Goal: Navigation & Orientation: Find specific page/section

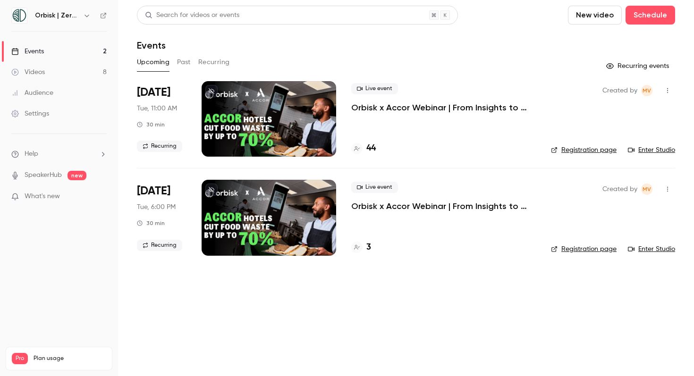
click at [74, 50] on link "Events 2" at bounding box center [59, 51] width 118 height 21
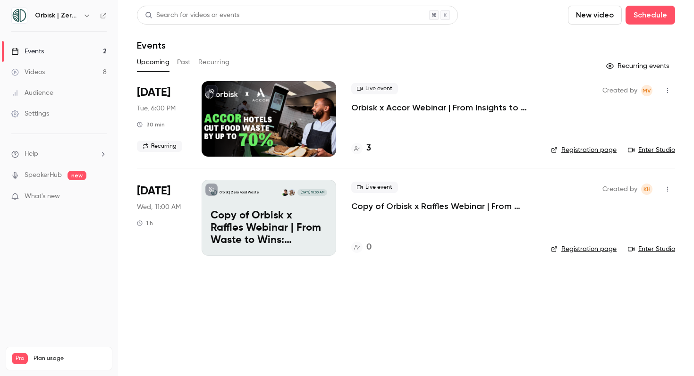
click at [670, 187] on icon "button" at bounding box center [668, 189] width 8 height 7
click at [307, 210] on div at bounding box center [347, 188] width 694 height 376
click at [372, 202] on p "Copy of Orbisk x Raffles Webinar | From Waste to Wins: Reducing Food Waste Acro…" at bounding box center [443, 206] width 185 height 11
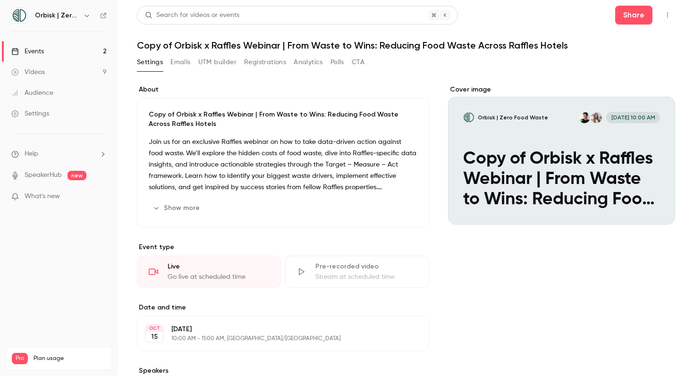
click at [174, 45] on h1 "Copy of Orbisk x Raffles Webinar | From Waste to Wins: Reducing Food Waste Acro…" at bounding box center [406, 45] width 538 height 11
drag, startPoint x: 173, startPoint y: 43, endPoint x: 123, endPoint y: 42, distance: 50.0
click at [123, 42] on main "Search for videos or events Share Copy of Orbisk x Raffles Webinar | From Waste…" at bounding box center [406, 188] width 576 height 376
click at [244, 36] on header "Search for videos or events Share Copy of Orbisk x Raffles Webinar | From Waste…" at bounding box center [406, 28] width 538 height 45
click at [270, 47] on h1 "Copy of Orbisk x Raffles Webinar | From Waste to Wins: Reducing Food Waste Acro…" at bounding box center [406, 45] width 538 height 11
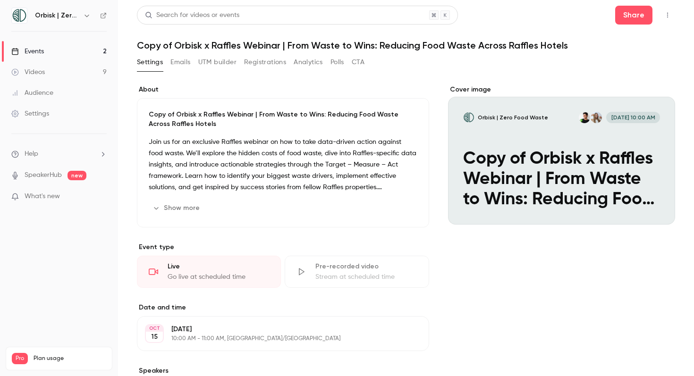
click at [660, 10] on button "button" at bounding box center [667, 15] width 15 height 15
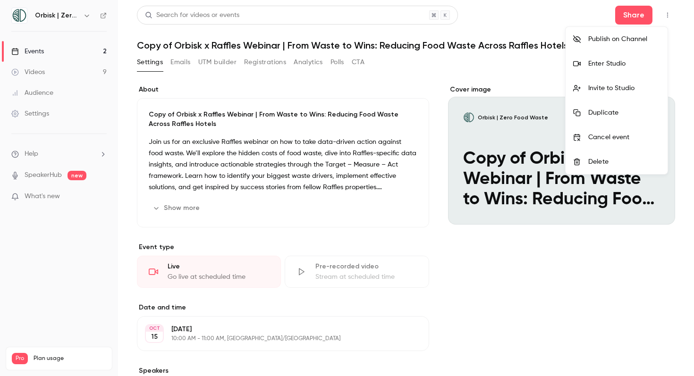
click at [449, 17] on div at bounding box center [347, 188] width 694 height 376
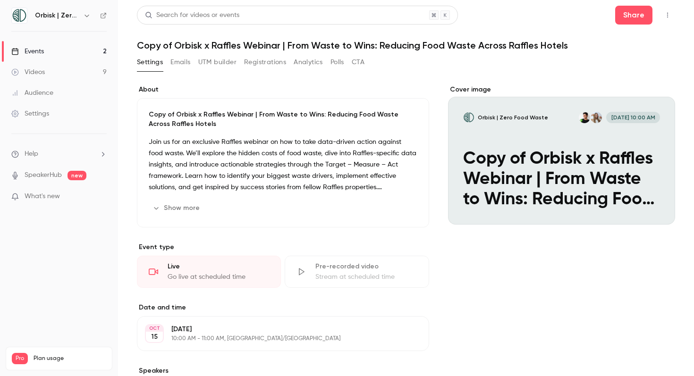
click at [419, 47] on h1 "Copy of Orbisk x Raffles Webinar | From Waste to Wins: Reducing Food Waste Acro…" at bounding box center [406, 45] width 538 height 11
click at [427, 44] on h1 "Copy of Orbisk x Raffles Webinar | From Waste to Wins: Reducing Food Waste Acro…" at bounding box center [406, 45] width 538 height 11
click at [299, 129] on div "Copy of Orbisk x Raffles Webinar | From Waste to Wins: Reducing Food Waste Acro…" at bounding box center [283, 162] width 292 height 129
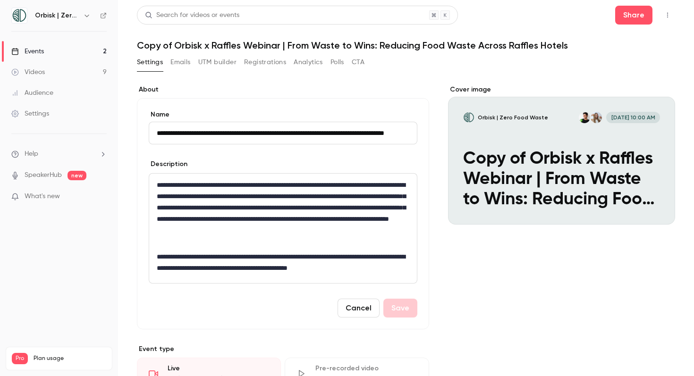
scroll to position [0, 50]
click at [164, 136] on input "**********" at bounding box center [281, 133] width 264 height 23
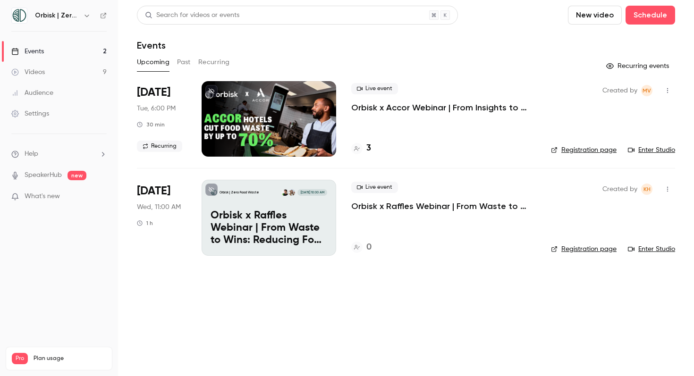
click at [312, 215] on p "Orbisk x Raffles Webinar | From Waste to Wins: Reducing Food Waste Across Raffl…" at bounding box center [268, 228] width 117 height 36
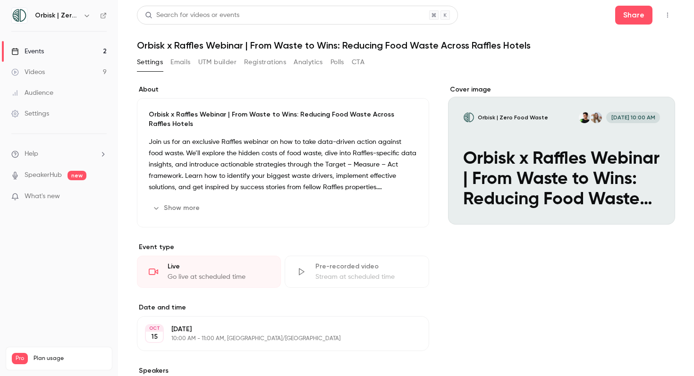
click at [91, 71] on link "Videos 9" at bounding box center [59, 72] width 118 height 21
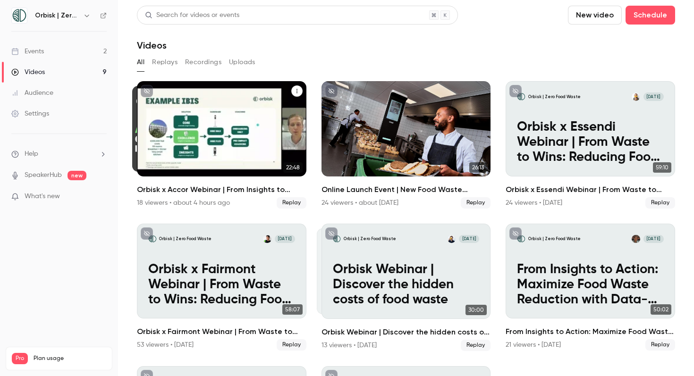
click at [222, 134] on div "Orbisk x Accor Webinar | From Insights to Actions: Create Your Personalized Foo…" at bounding box center [221, 128] width 169 height 95
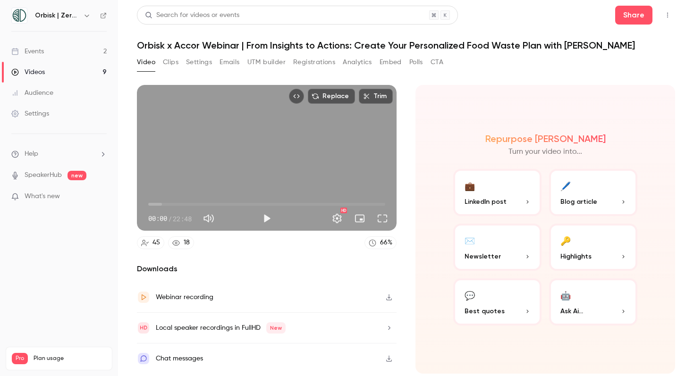
click at [389, 295] on icon "button" at bounding box center [389, 298] width 6 height 6
click at [80, 51] on link "Events 2" at bounding box center [59, 51] width 118 height 21
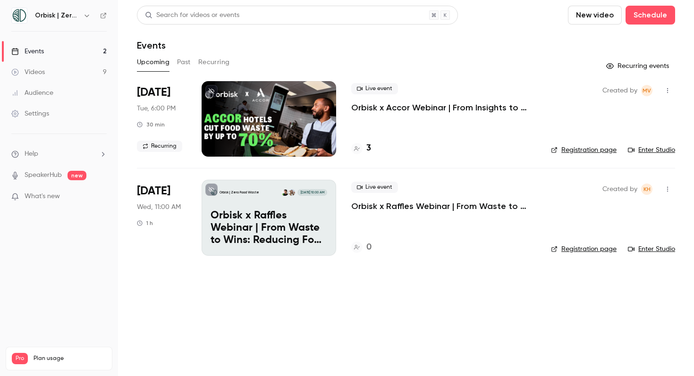
click at [367, 148] on h4 "3" at bounding box center [368, 148] width 5 height 13
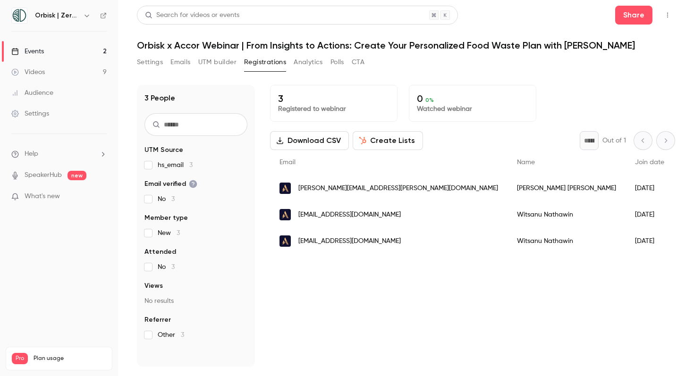
click at [96, 50] on link "Events 2" at bounding box center [59, 51] width 118 height 21
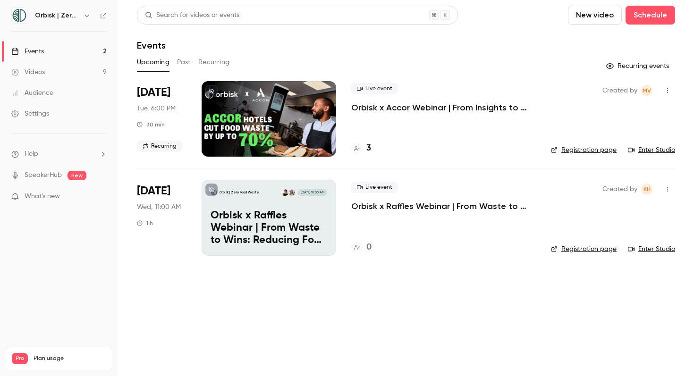
click at [651, 155] on div "Created by MV Registration page Enter Studio" at bounding box center [613, 119] width 124 height 76
click at [651, 150] on link "Enter Studio" at bounding box center [651, 149] width 47 height 9
